Goal: Complete application form

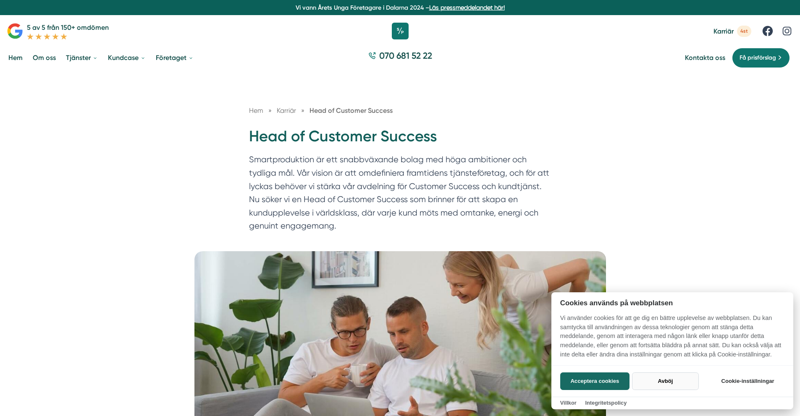
click at [670, 385] on button "Avböj" at bounding box center [665, 382] width 67 height 18
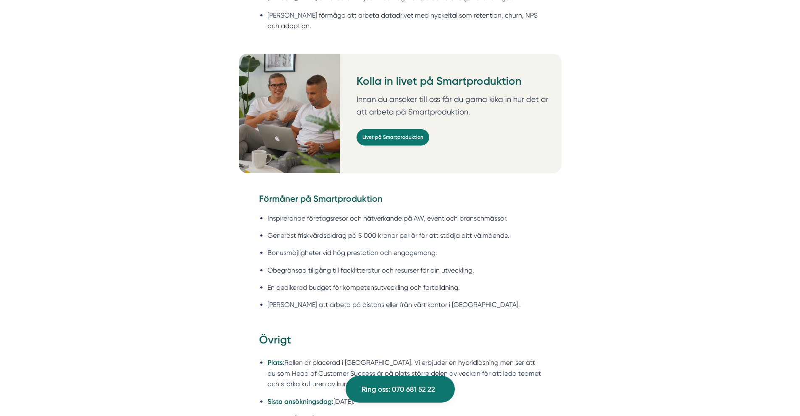
scroll to position [1157, 0]
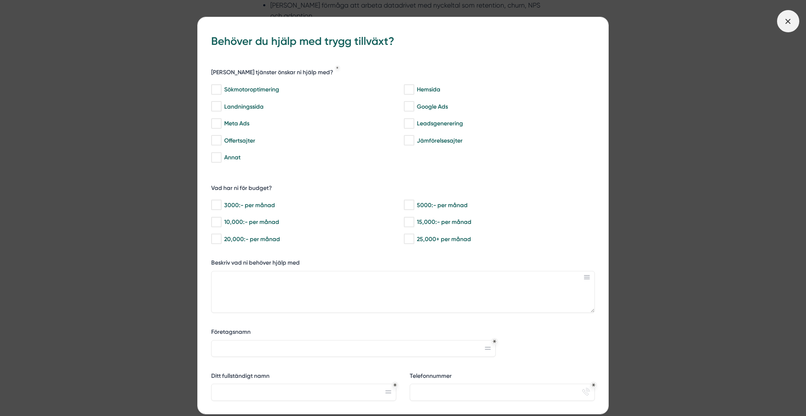
click at [786, 27] on span at bounding box center [788, 21] width 22 height 22
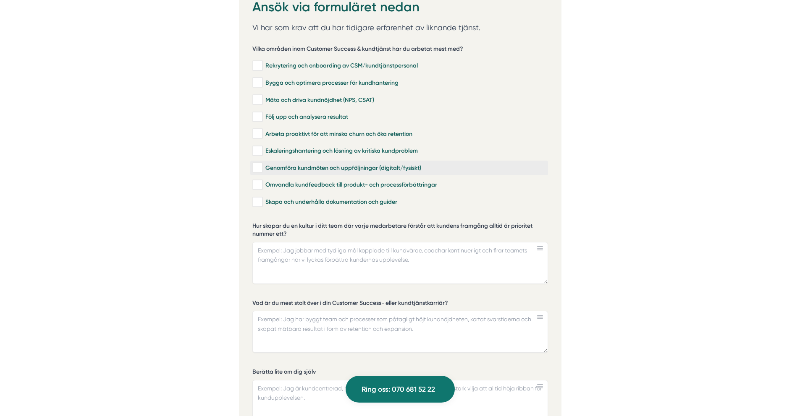
scroll to position [1809, 0]
click at [259, 96] on input "Mäta och driva kundnöjdhet (NPS, CSAT)" at bounding box center [257, 100] width 10 height 8
checkbox input "true"
click at [261, 62] on input "Rekrytering och onboarding av CSM/kundtjänstpersonal" at bounding box center [257, 66] width 10 height 8
checkbox input "true"
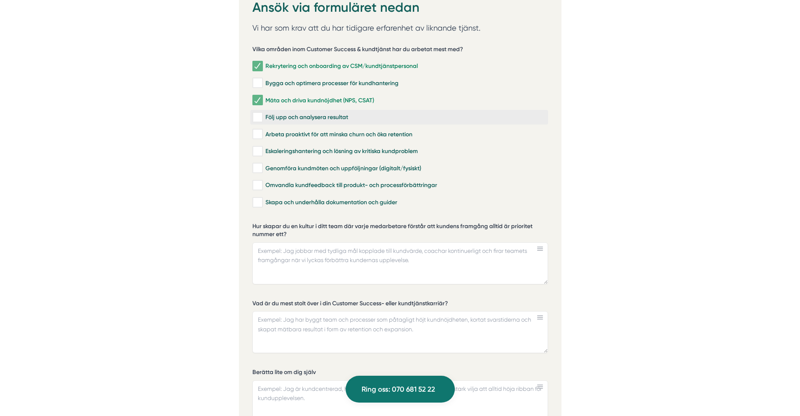
click at [260, 113] on input "Följ upp och analysera resultat" at bounding box center [257, 117] width 10 height 8
checkbox input "true"
click at [258, 130] on input "Arbeta proaktivt för att minska churn och öka retention" at bounding box center [257, 134] width 10 height 8
checkbox input "true"
click at [260, 147] on input "Eskaleringshantering och lösning av kritiska kundproblem" at bounding box center [257, 151] width 10 height 8
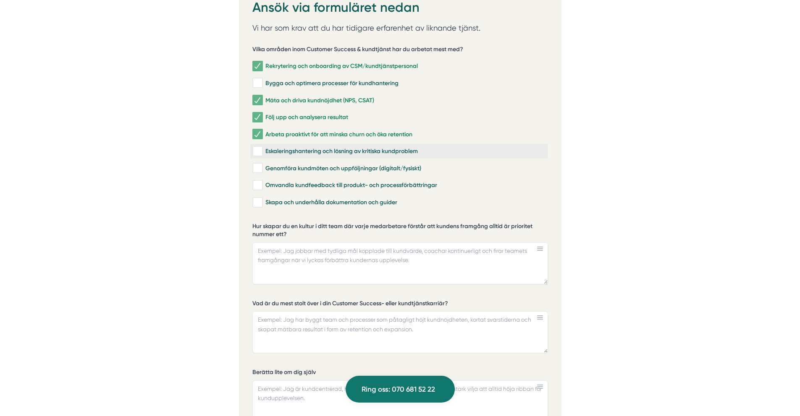
checkbox input "true"
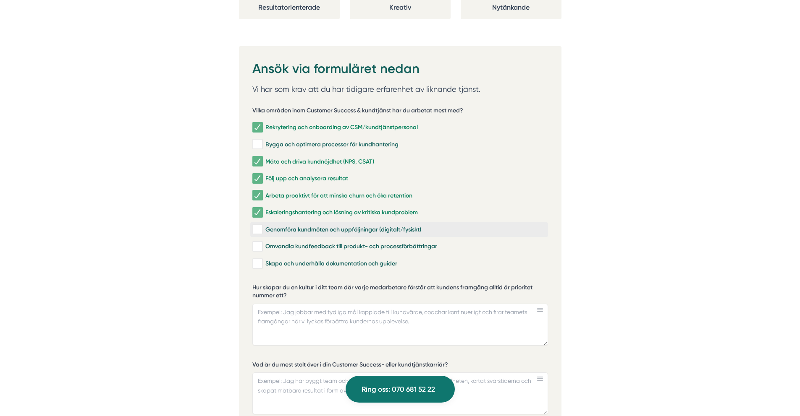
scroll to position [1746, 0]
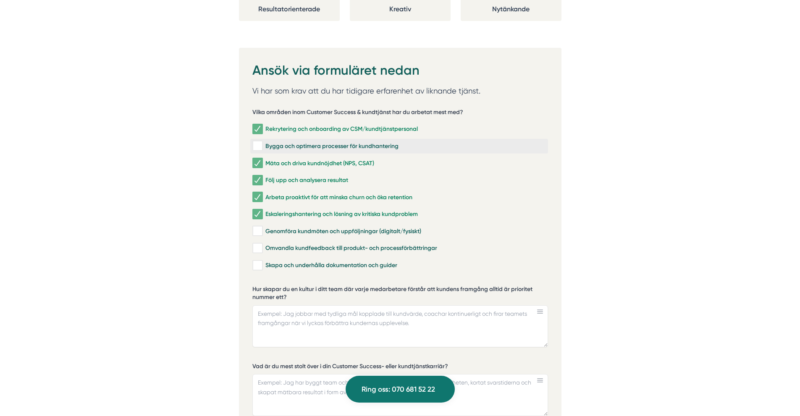
click at [258, 142] on input "Bygga och optimera processer för kundhantering" at bounding box center [257, 146] width 10 height 8
checkbox input "true"
click at [246, 240] on div "Ansök via formuläret nedan Vi har som krav att du har tidigare erfarenhet av li…" at bounding box center [400, 371] width 322 height 646
click at [255, 244] on input "Omvandla kundfeedback till produkt- och processförbättringar" at bounding box center [257, 248] width 10 height 8
checkbox input "true"
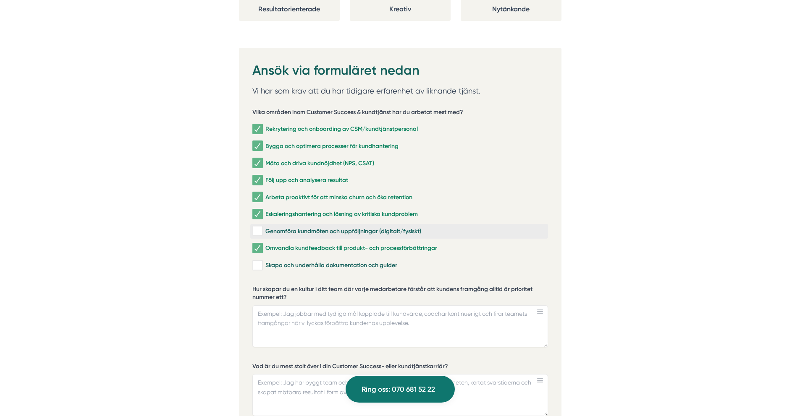
drag, startPoint x: 256, startPoint y: 222, endPoint x: 260, endPoint y: 223, distance: 4.5
click at [256, 227] on input "Genomföra kundmöten och uppföljningar (digitalt/fysiskt)" at bounding box center [257, 231] width 10 height 8
checkbox input "true"
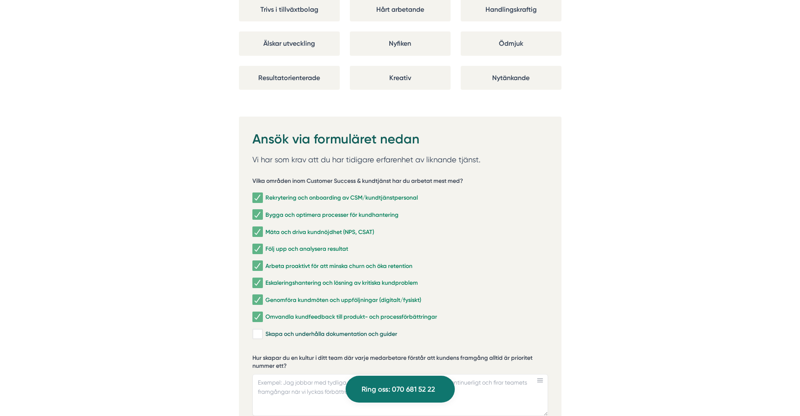
scroll to position [1757, 0]
